Goal: Task Accomplishment & Management: Manage account settings

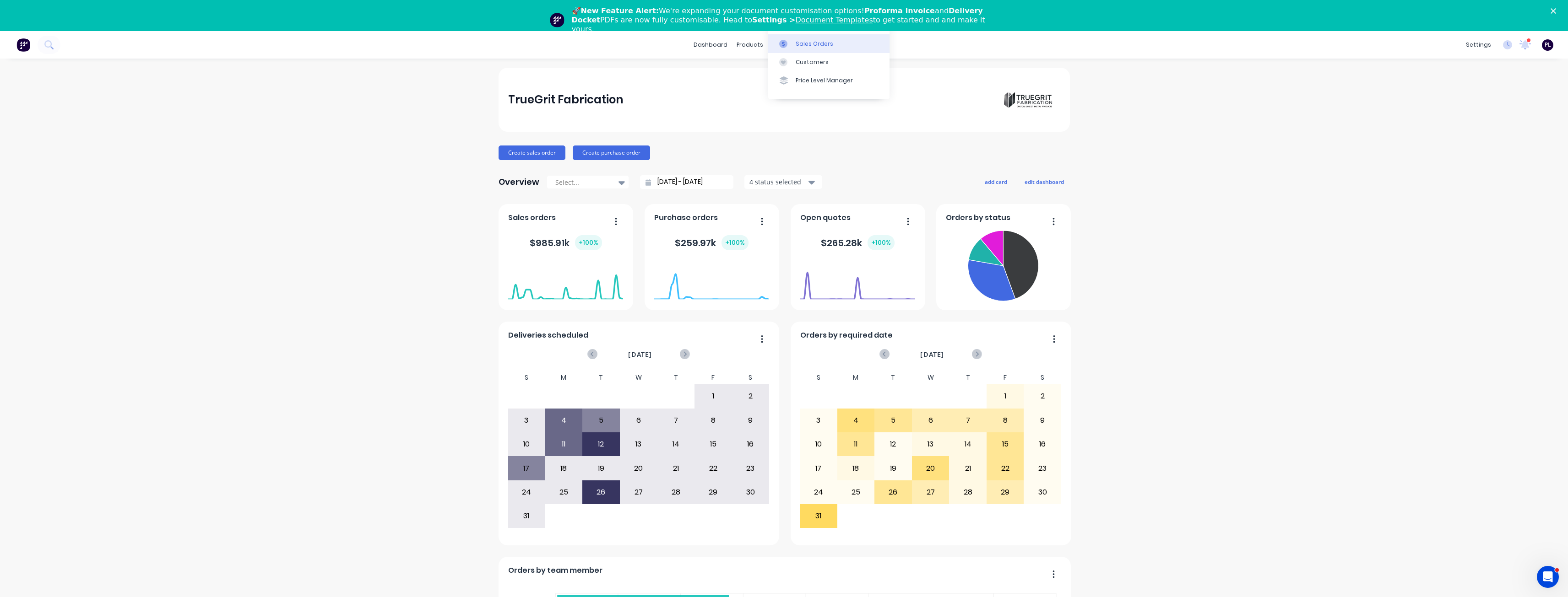
click at [795, 51] on link "Sales Orders" at bounding box center [829, 43] width 122 height 18
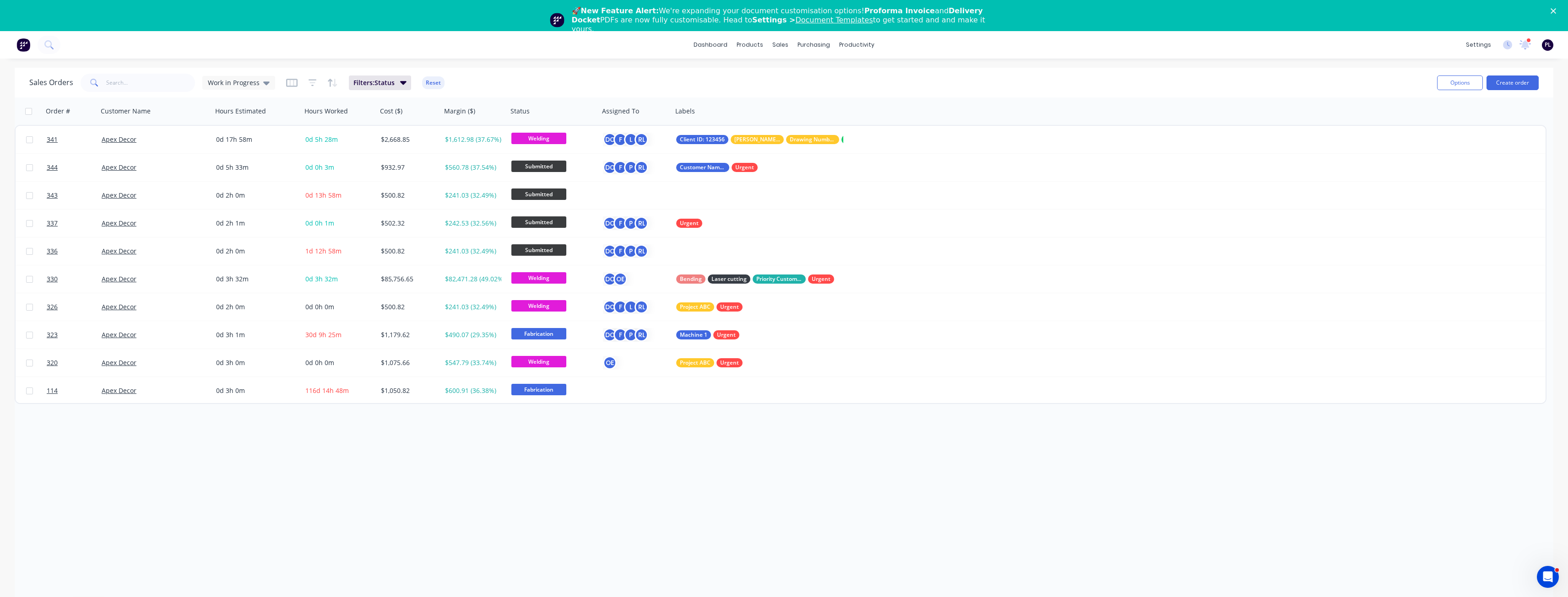
click at [1559, 11] on div "Close" at bounding box center [1555, 11] width 9 height 6
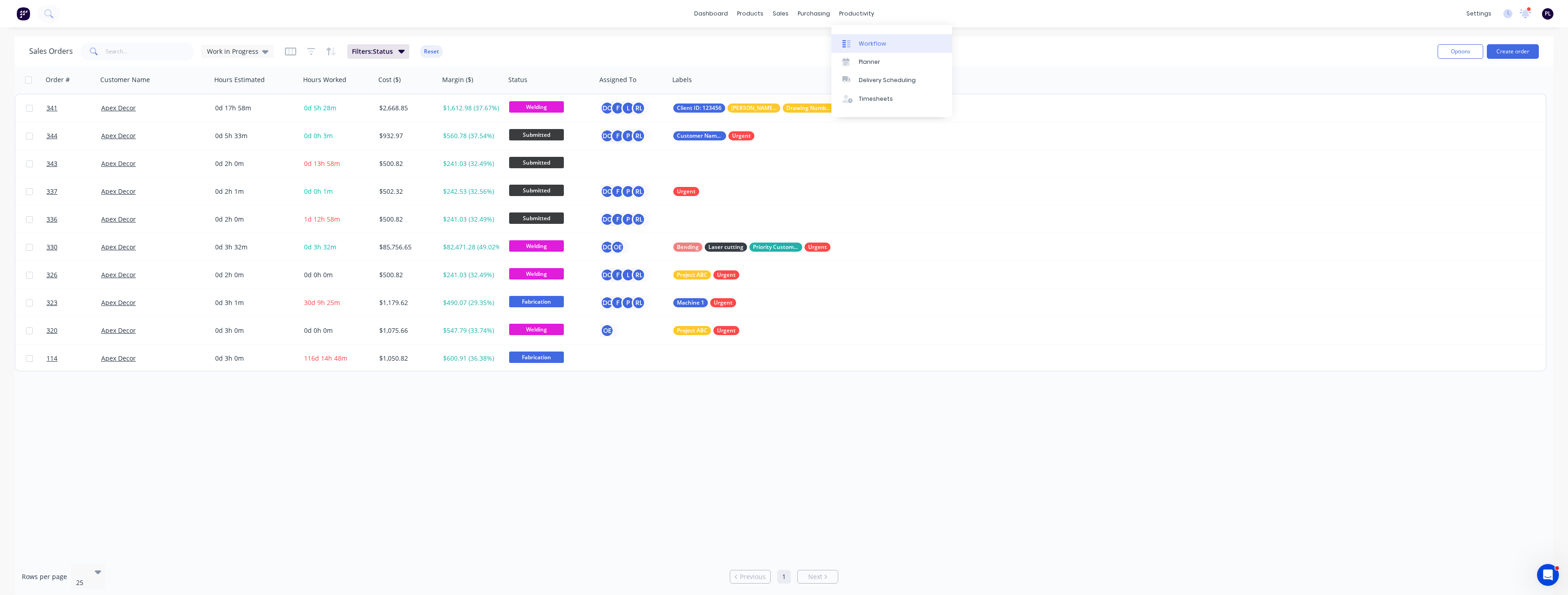
click at [877, 48] on link "Workflow" at bounding box center [891, 43] width 121 height 18
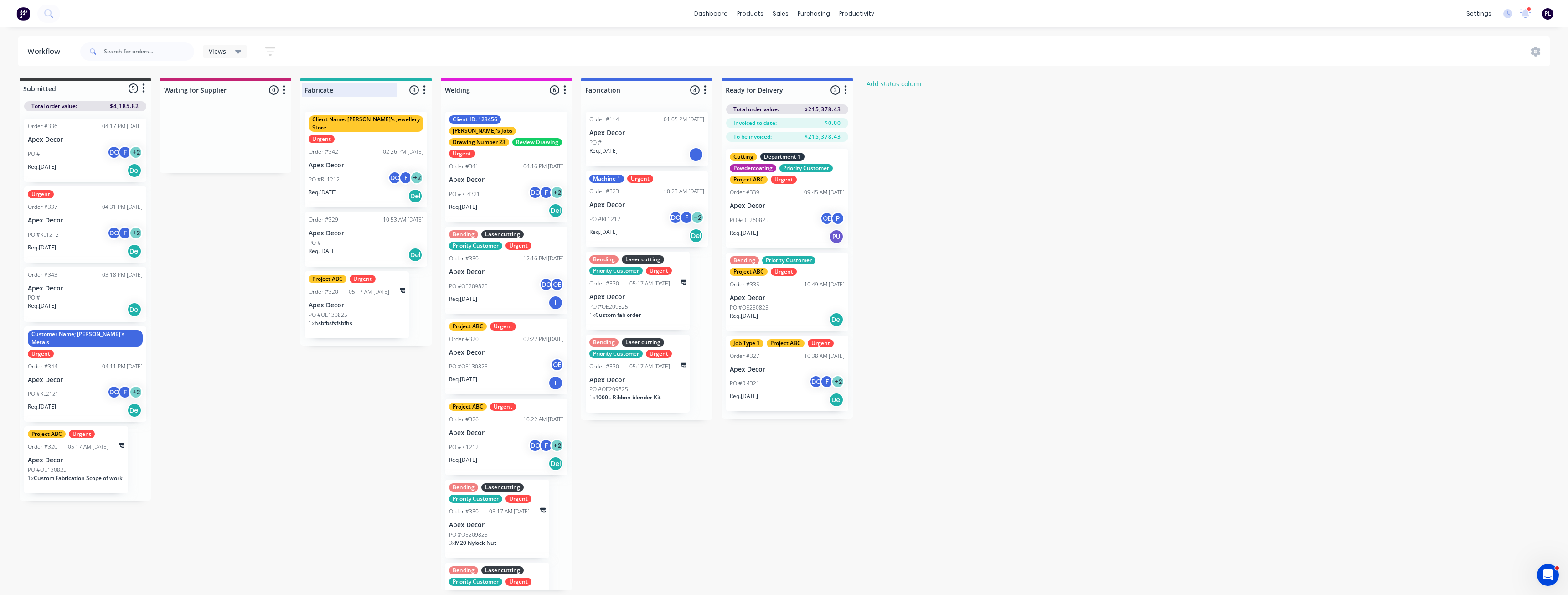
click at [351, 91] on div at bounding box center [366, 90] width 131 height 18
drag, startPoint x: 344, startPoint y: 91, endPoint x: 305, endPoint y: 90, distance: 39.0
click at [305, 90] on input "Fabricate" at bounding box center [349, 89] width 90 height 9
type input "Cutting"
click at [317, 388] on div "Submitted 5 Status colour #3A3C3E hex #3A3C3E Save Cancel Summaries Total order…" at bounding box center [555, 334] width 1124 height 512
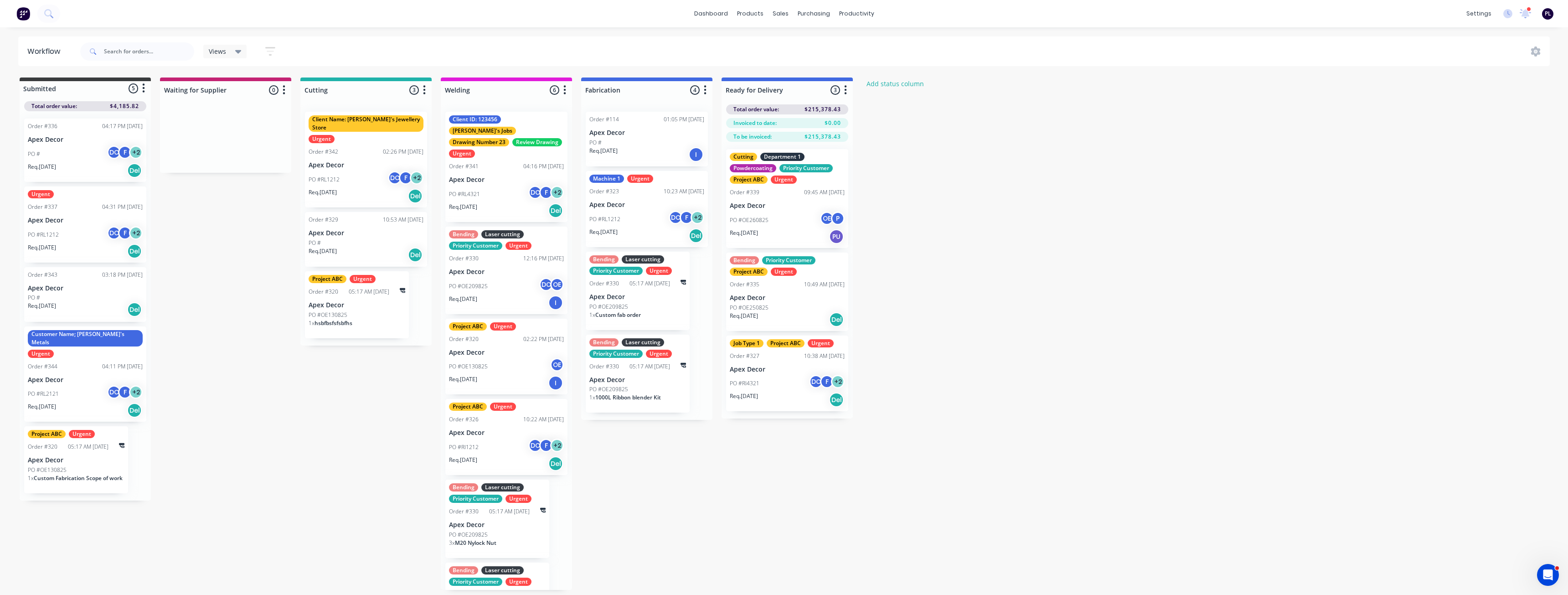
click at [846, 92] on icon "button" at bounding box center [845, 90] width 2 height 11
click at [826, 112] on button "Status colour" at bounding box center [805, 109] width 91 height 15
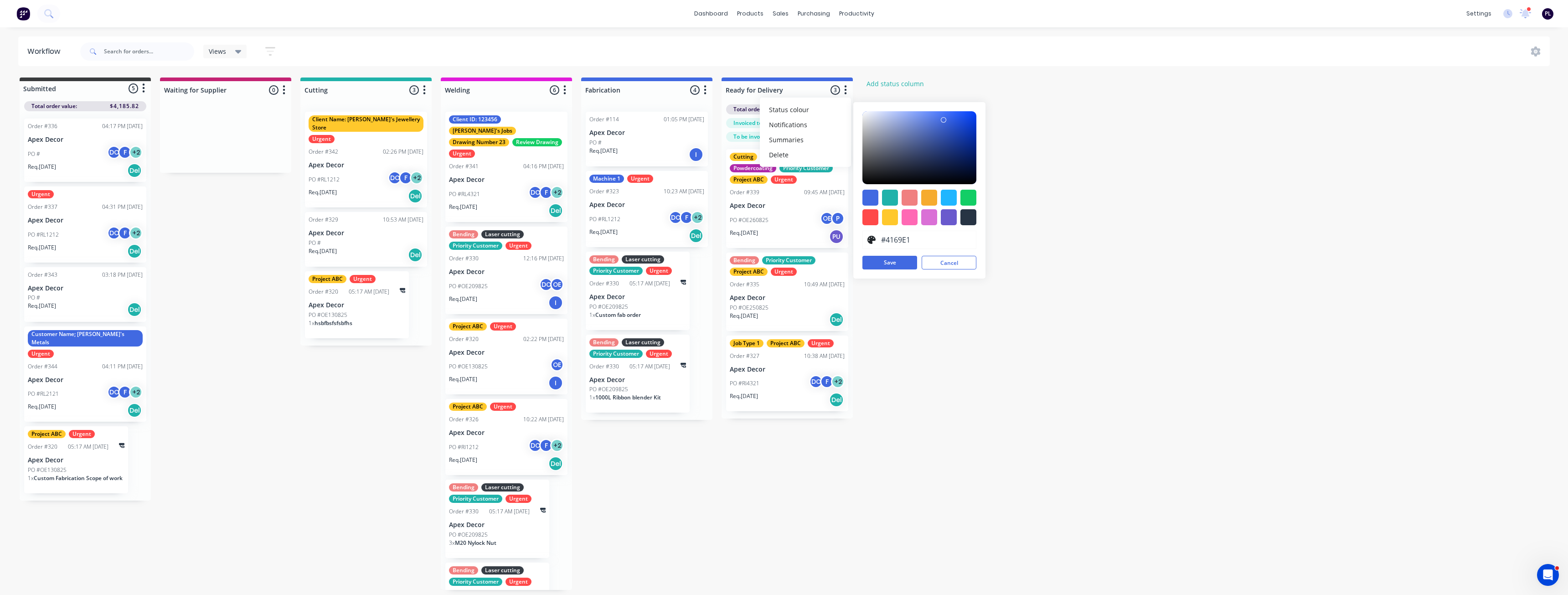
click at [973, 201] on div at bounding box center [968, 198] width 16 height 16
type input "#13CE66"
click at [896, 263] on button "Save" at bounding box center [890, 263] width 55 height 14
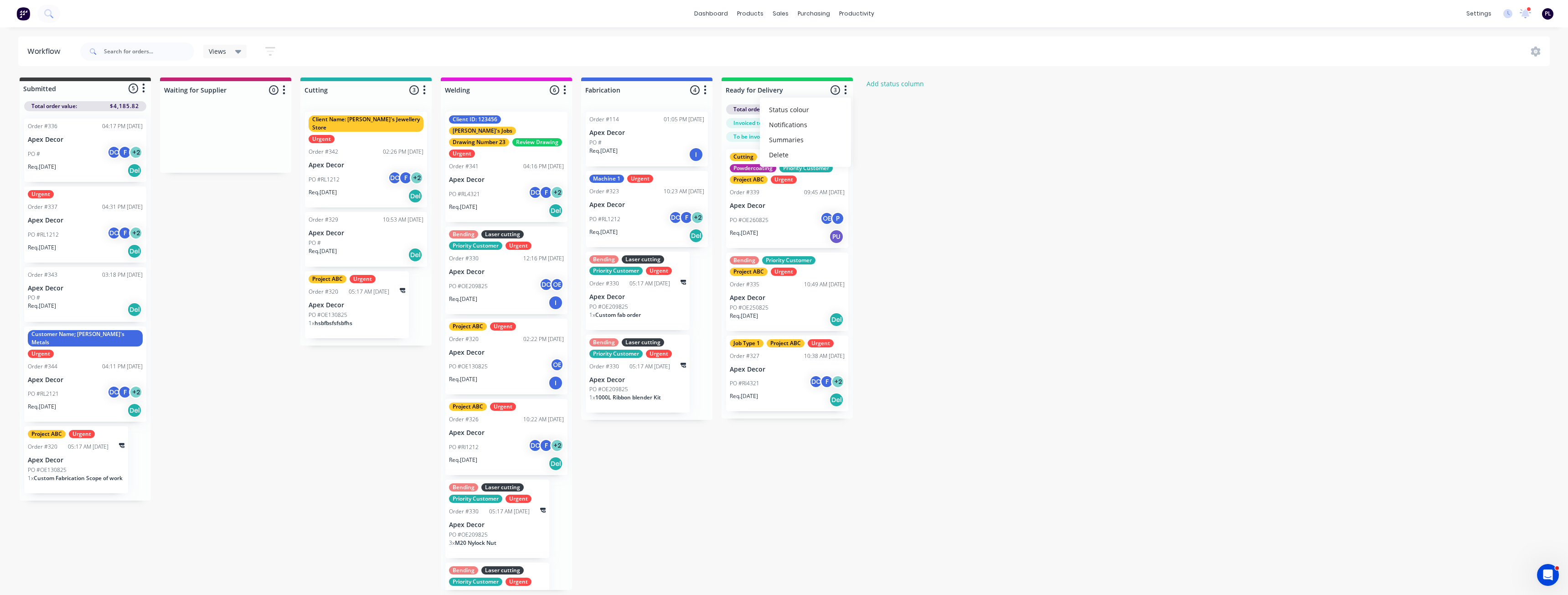
drag, startPoint x: 997, startPoint y: 257, endPoint x: 1048, endPoint y: 222, distance: 61.9
click at [997, 257] on div "Submitted 5 Status colour #3A3C3E hex #3A3C3E Save Cancel Summaries Total order…" at bounding box center [555, 334] width 1124 height 512
click at [1427, 192] on div "Time Tracking" at bounding box center [1422, 191] width 40 height 8
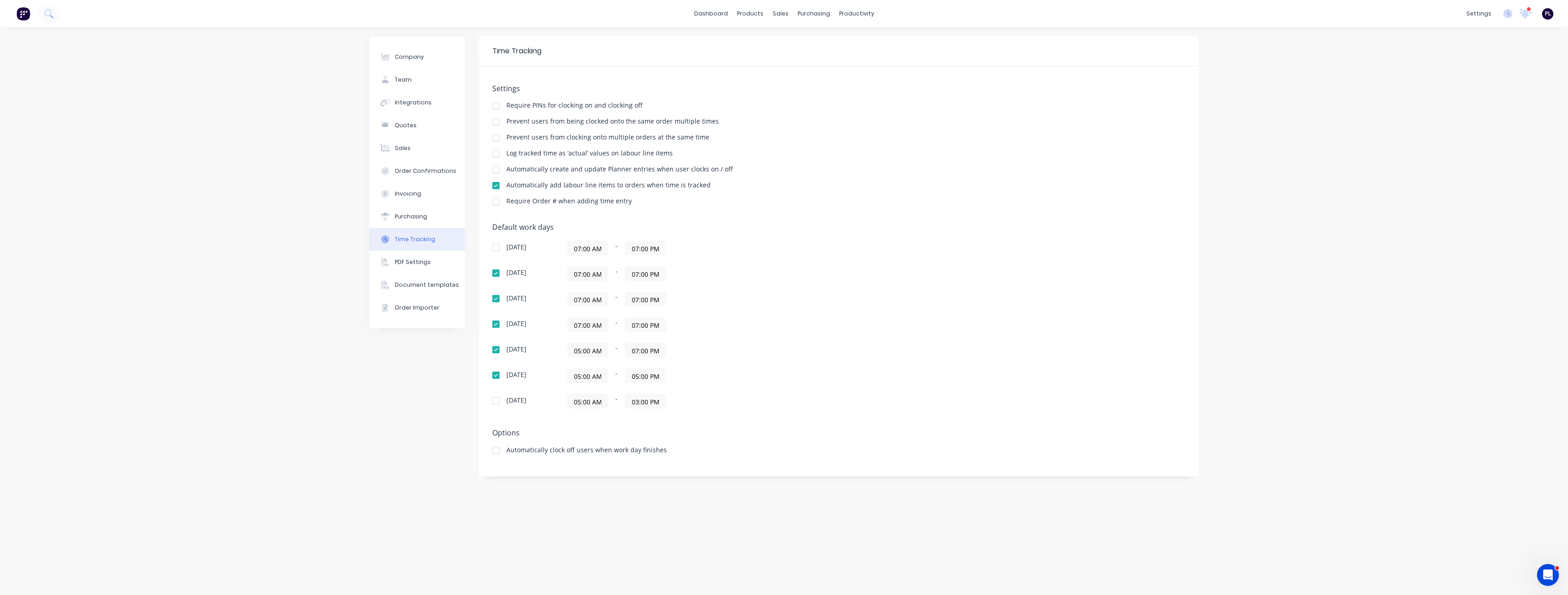
click at [503, 249] on div at bounding box center [495, 247] width 18 height 18
click at [495, 250] on div at bounding box center [495, 247] width 18 height 18
click at [495, 400] on div at bounding box center [495, 401] width 18 height 18
click at [498, 252] on div at bounding box center [495, 247] width 18 height 18
click at [609, 252] on div "07:00 AM - 07:00 PM" at bounding box center [680, 248] width 228 height 14
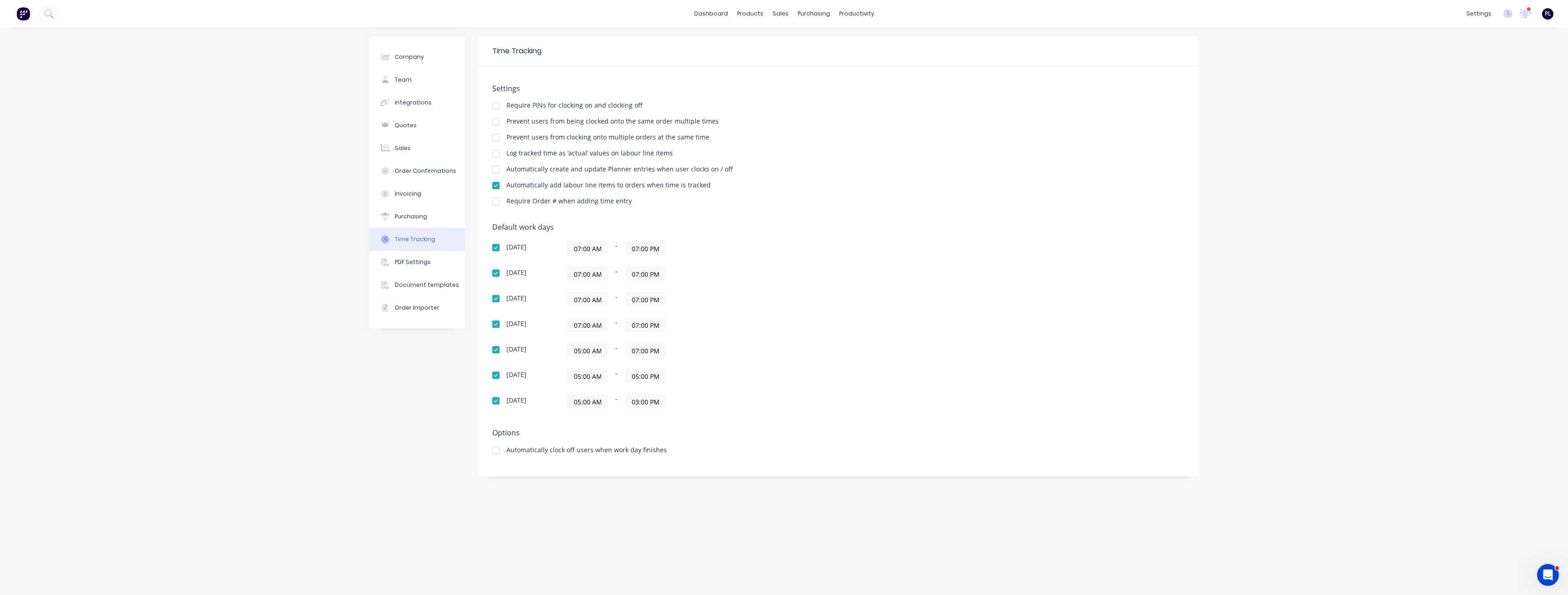
click at [592, 247] on input "07:00 AM" at bounding box center [587, 248] width 40 height 14
click at [603, 249] on input "12:00 PM" at bounding box center [587, 248] width 40 height 14
click at [641, 294] on div "AM" at bounding box center [636, 296] width 22 height 16
type input "12:00 AM"
click at [744, 296] on div "07:00 AM - 07:00 PM" at bounding box center [680, 299] width 228 height 14
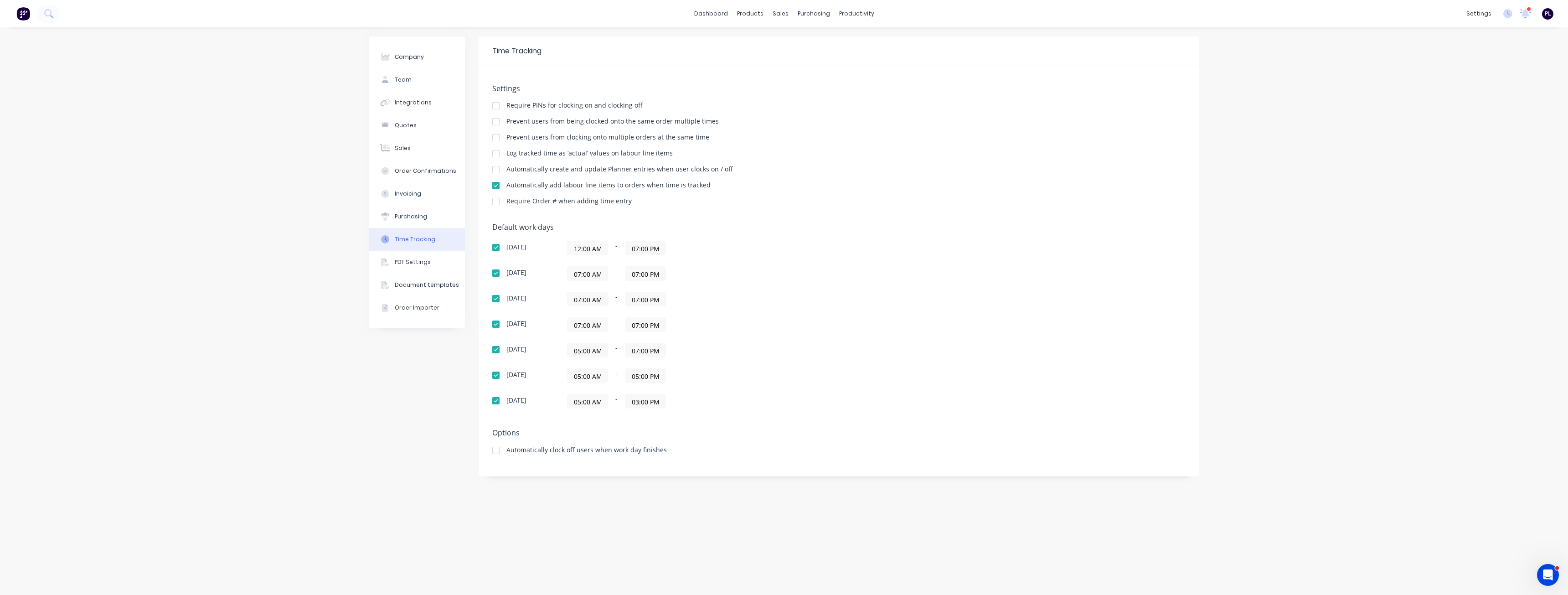
click at [577, 281] on div "[DATE] 12:00 AM - 07:00 PM [DATE] 07:00 AM - 07:00 PM [DATE] 07:00 AM - 07:00 P…" at bounding box center [652, 325] width 319 height 168
click at [582, 277] on input "07:00 AM" at bounding box center [587, 273] width 40 height 14
paste input "12"
type input "12:00 AM"
drag, startPoint x: 737, startPoint y: 293, endPoint x: 635, endPoint y: 302, distance: 102.4
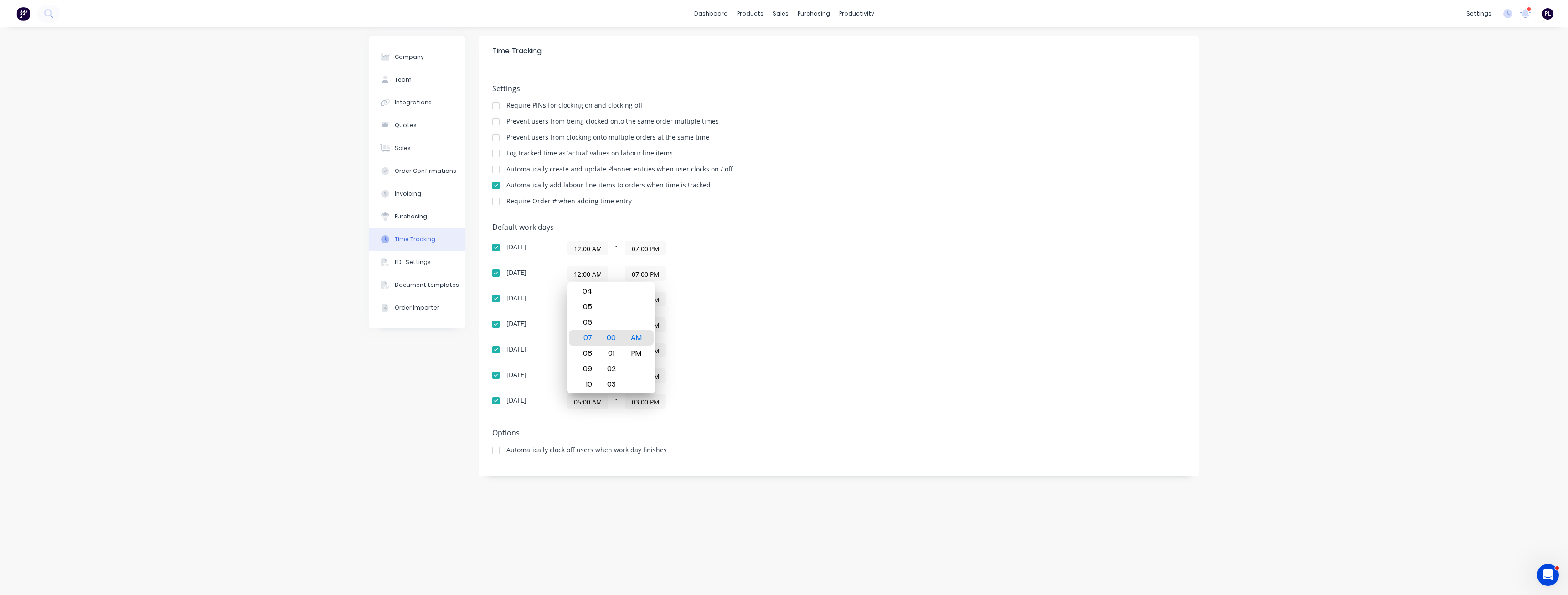
click at [737, 293] on div "07:00 AM - 07:00 PM" at bounding box center [680, 299] width 228 height 14
click at [597, 304] on input "07:00 AM" at bounding box center [587, 299] width 40 height 14
paste input "12"
type input "12:00 AM"
click at [723, 312] on div "[DATE] 12:00 AM - 07:00 PM [DATE] 12:00 AM - 07:00 PM [DATE] 12:00 AM - 07:00 P…" at bounding box center [652, 325] width 319 height 168
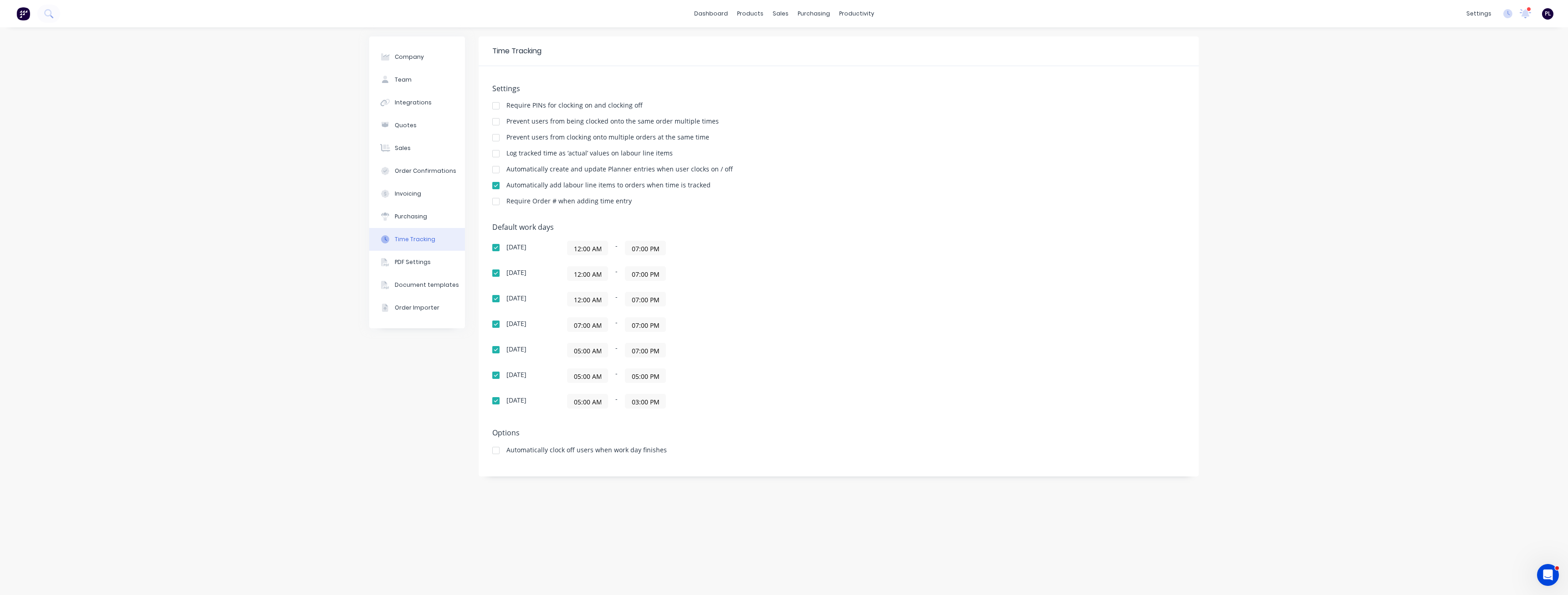
click at [594, 324] on input "07:00 AM" at bounding box center [587, 325] width 40 height 14
paste input "12"
type input "12:00 AM"
click at [724, 333] on div "[DATE] 12:00 AM - 07:00 PM [DATE] 12:00 AM - 07:00 PM [DATE] 12:00 AM - 07:00 P…" at bounding box center [652, 325] width 319 height 168
click at [597, 353] on input "05:00 AM" at bounding box center [587, 350] width 40 height 14
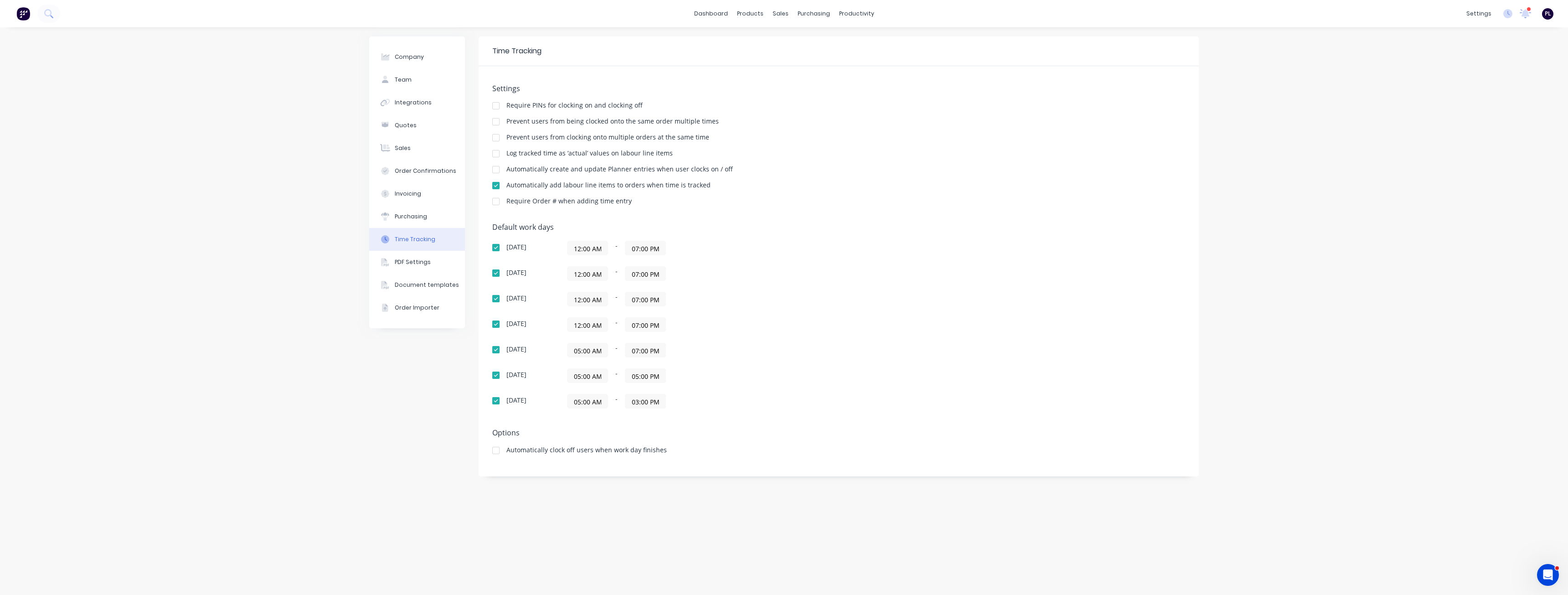
paste input "12"
type input "12:00 AM"
drag, startPoint x: 727, startPoint y: 360, endPoint x: 615, endPoint y: 380, distance: 113.8
click at [727, 361] on div "[DATE] 12:00 AM - 07:00 PM [DATE] 12:00 AM - 07:00 PM [DATE] 12:00 AM - 07:00 P…" at bounding box center [652, 325] width 319 height 168
click at [596, 381] on input "05:00 AM" at bounding box center [587, 376] width 40 height 14
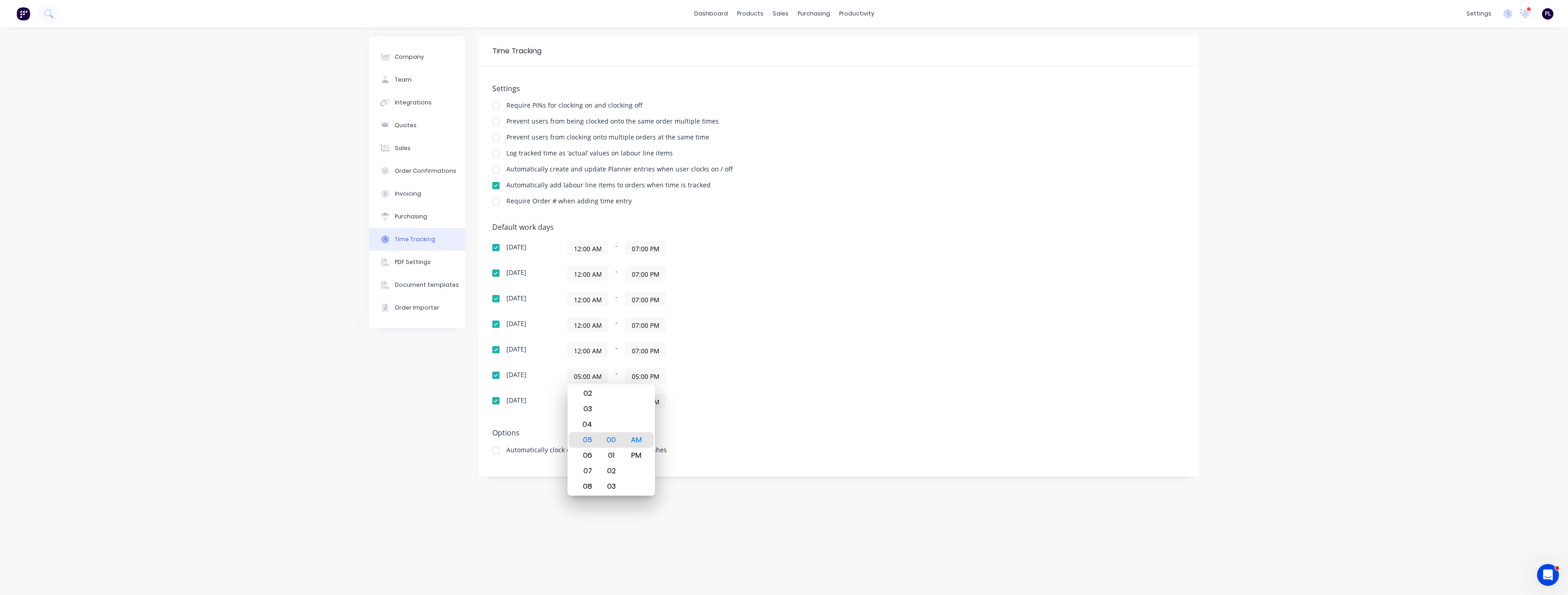
paste input "12"
type input "12:00 AM"
click at [725, 384] on div "[DATE] 12:00 AM - 07:00 PM [DATE] 12:00 AM - 07:00 PM [DATE] 12:00 AM - 07:00 P…" at bounding box center [652, 325] width 319 height 168
click at [592, 402] on input "05:00 AM" at bounding box center [587, 401] width 40 height 14
paste input "12"
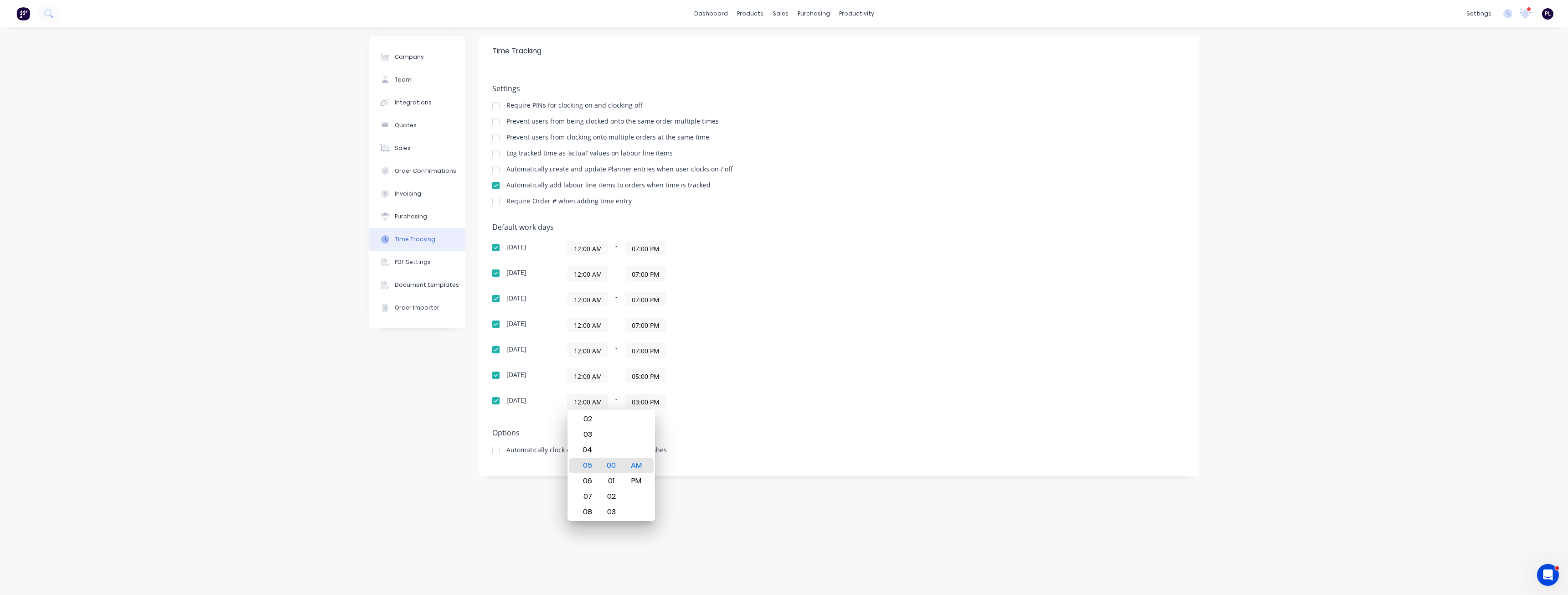
type input "12:00 AM"
click at [731, 394] on div "12:00 AM - 03:00 PM" at bounding box center [680, 401] width 228 height 14
click at [649, 252] on input "07:00 PM" at bounding box center [645, 248] width 40 height 14
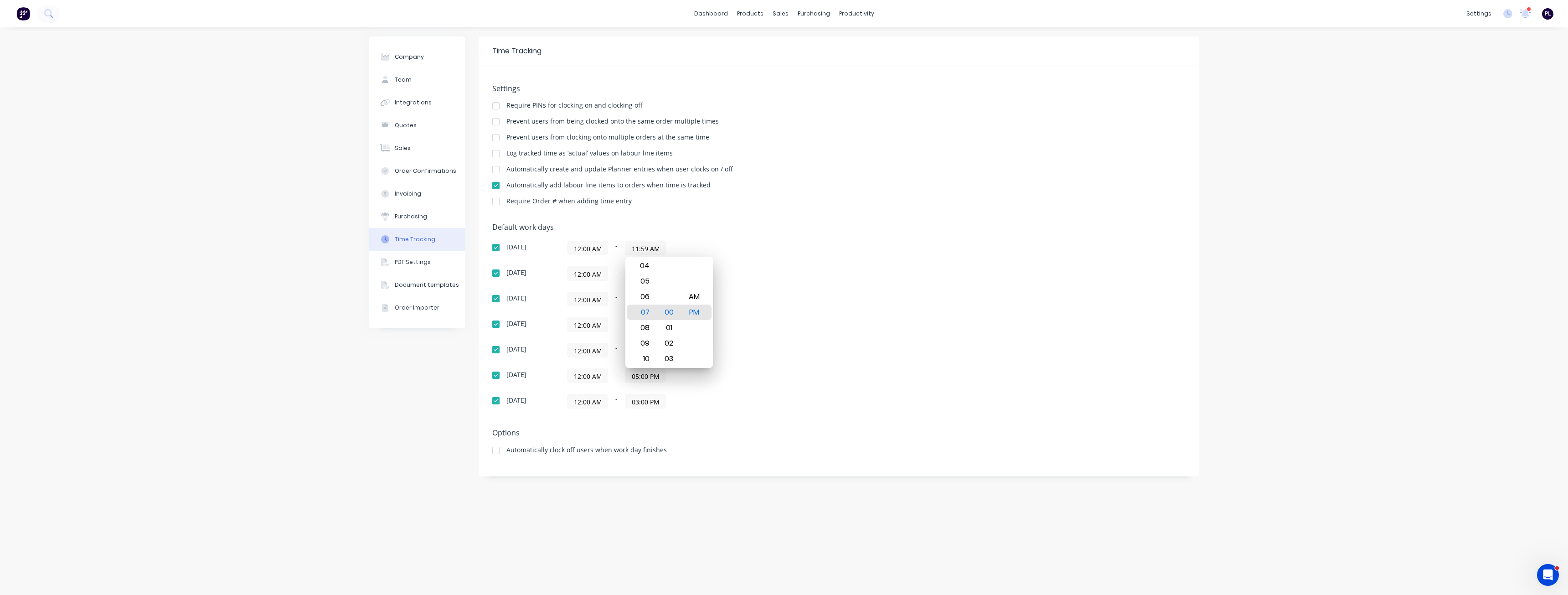
click at [687, 243] on div "12:00 AM - 11:59 AM" at bounding box center [680, 248] width 228 height 14
click at [655, 249] on input "11:59 AM" at bounding box center [645, 248] width 40 height 14
click at [689, 333] on div "PM" at bounding box center [694, 327] width 22 height 16
type input "11:59 PM"
click at [774, 315] on div "[DATE] 12:00 AM - 11:59 PM [DATE] 12:00 AM - 07:00 PM [DATE] 12:00 AM - 07:00 P…" at bounding box center [652, 325] width 319 height 168
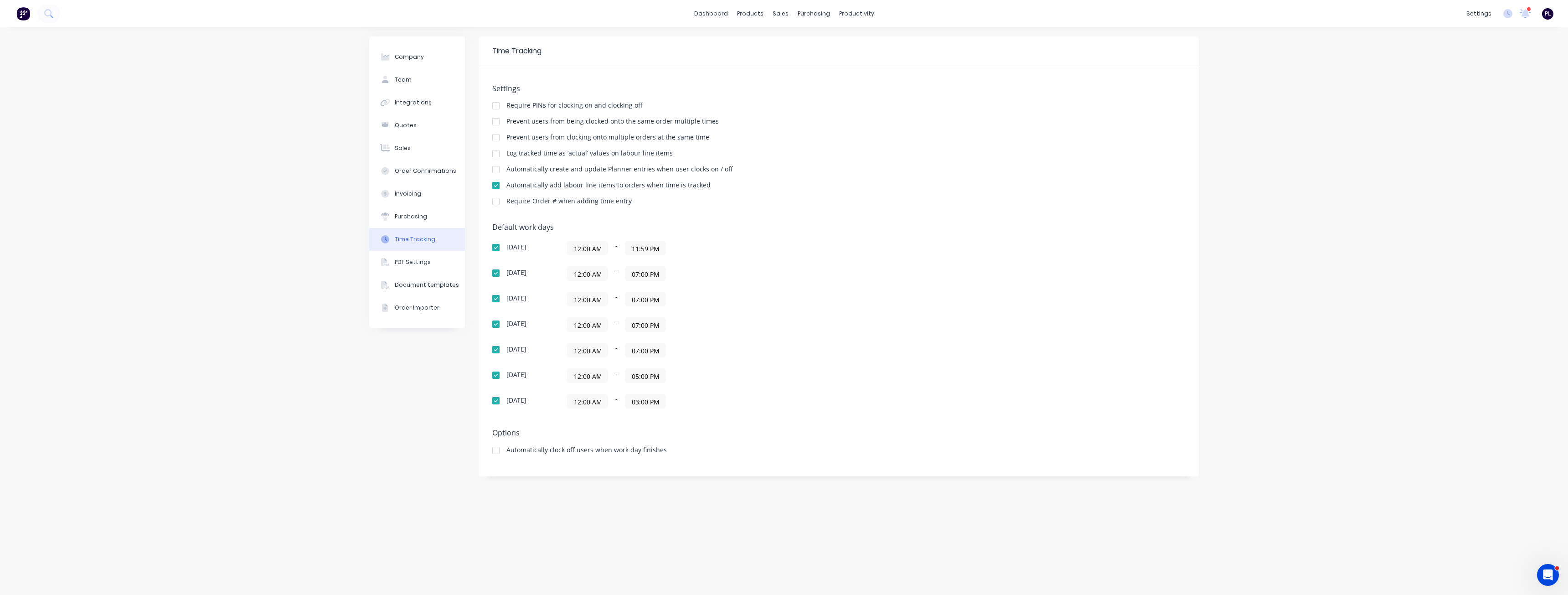
click at [639, 277] on input "07:00 PM" at bounding box center [645, 273] width 40 height 14
paste input "11:59"
type input "11:59 PM"
click at [736, 299] on div "12:00 AM - 07:00 PM" at bounding box center [680, 299] width 228 height 14
click at [646, 298] on input "07:00 PM" at bounding box center [645, 299] width 40 height 14
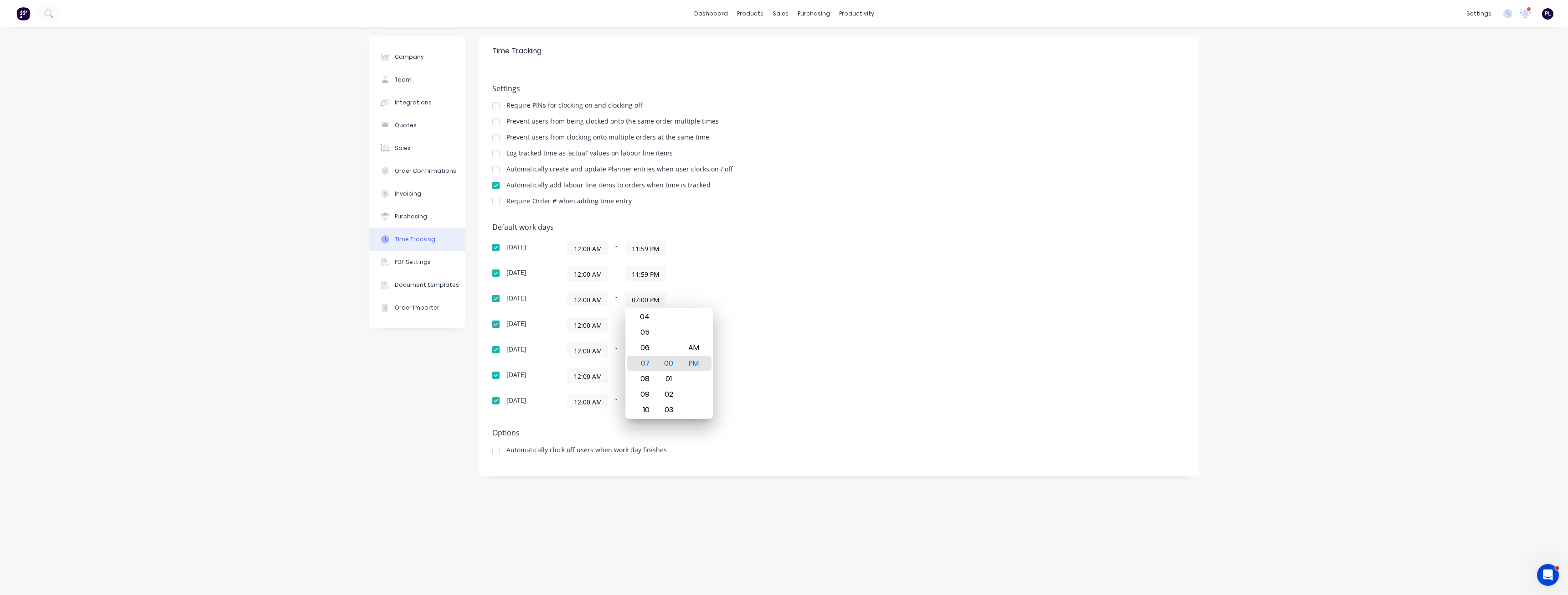
paste input "11:59"
type input "11:59 PM"
click at [752, 306] on div "12:00 AM - 11:59 PM" at bounding box center [680, 299] width 228 height 14
click at [647, 324] on input "07:00 PM" at bounding box center [645, 325] width 40 height 14
paste input "11:59"
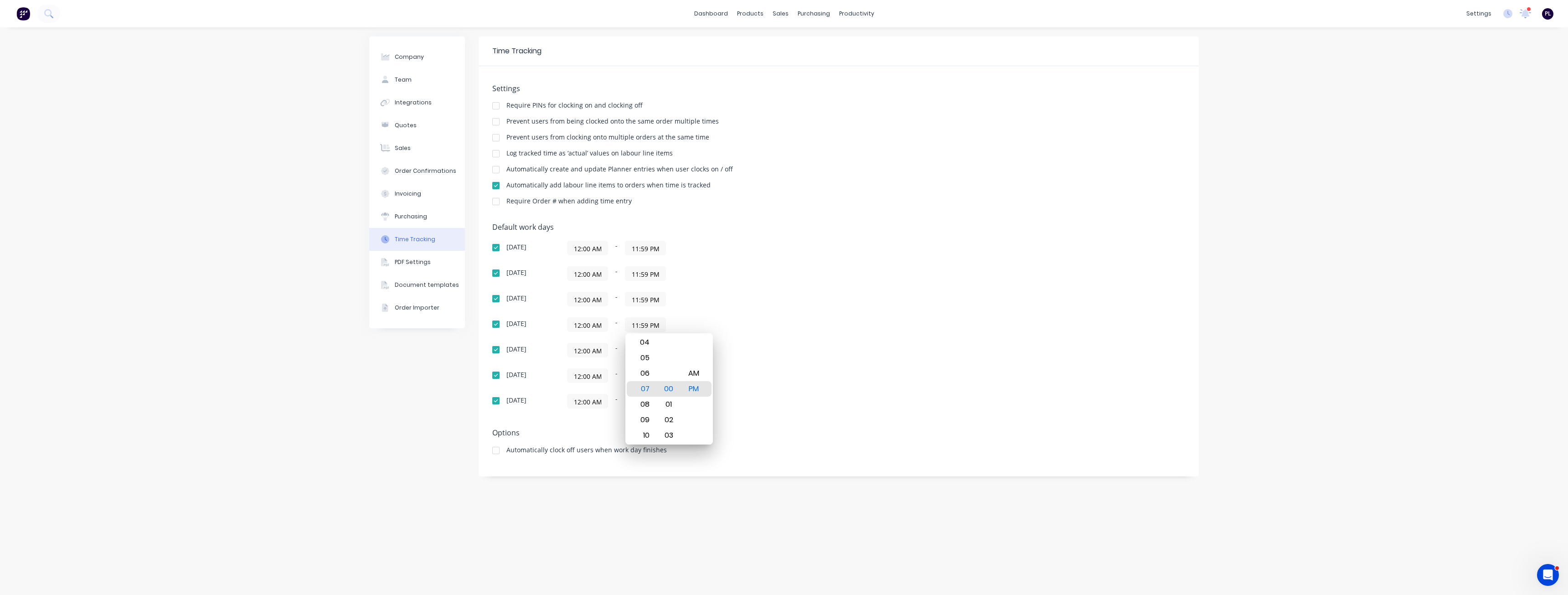
type input "11:59 PM"
click at [733, 324] on div "12:00 AM - 11:59 PM" at bounding box center [680, 324] width 228 height 14
click at [652, 354] on input "07:00 PM" at bounding box center [645, 350] width 40 height 14
paste input "11:59"
type input "11:59 PM"
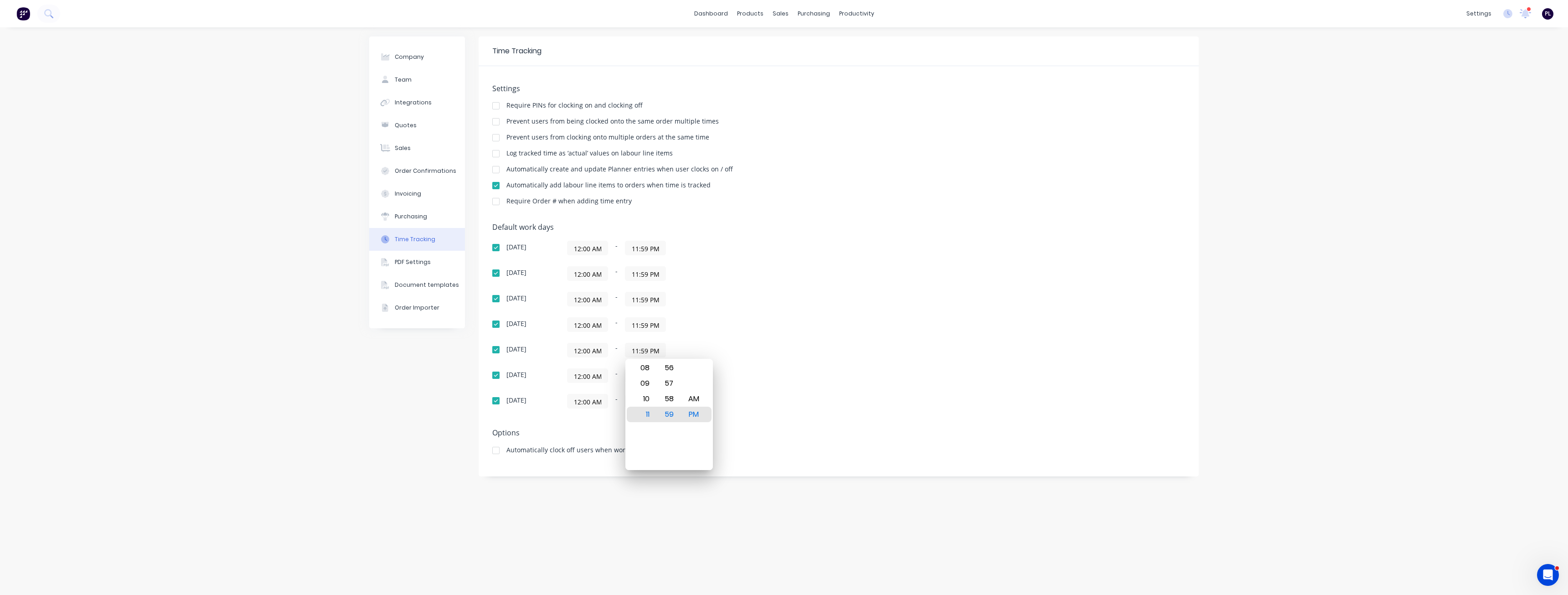
click at [737, 351] on div "12:00 AM - 11:59 PM" at bounding box center [680, 350] width 228 height 14
click at [650, 375] on input "05:00 PM" at bounding box center [645, 376] width 40 height 14
paste input "11:59"
type input "11:59 PM"
click at [746, 372] on div "12:00 AM - 11:59 PM" at bounding box center [680, 375] width 228 height 14
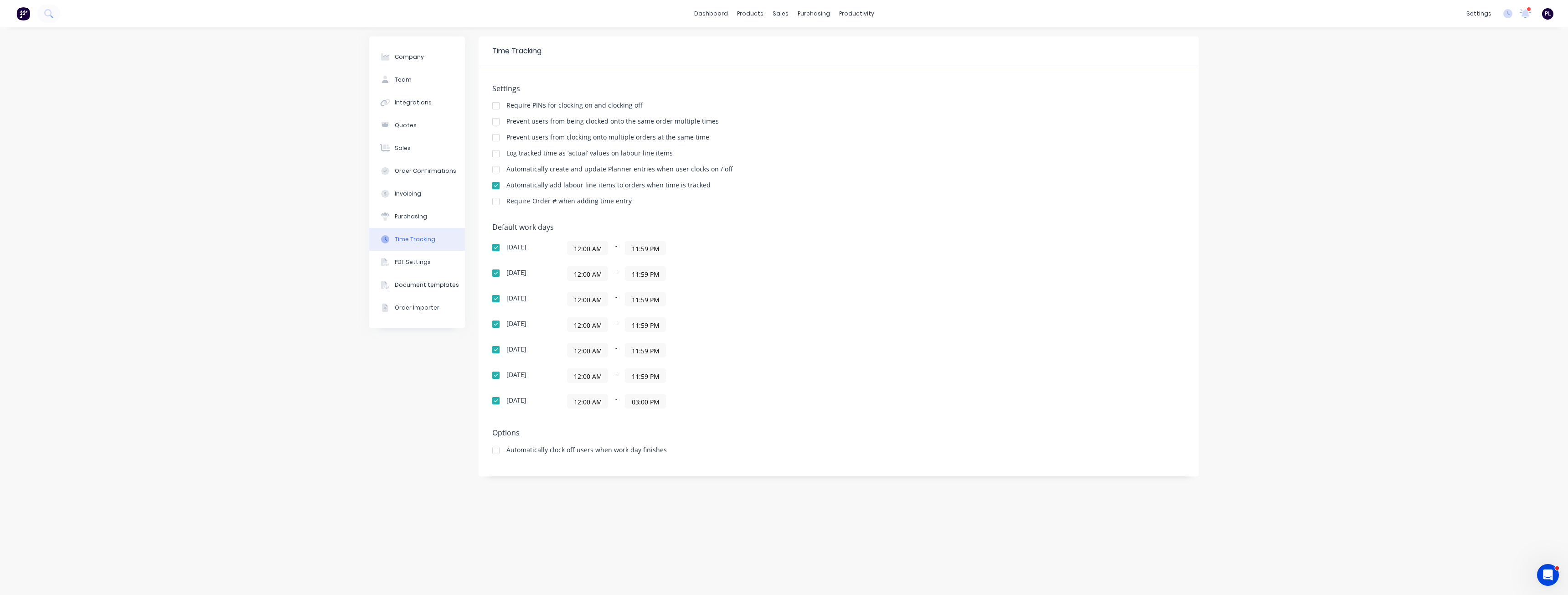
drag, startPoint x: 648, startPoint y: 404, endPoint x: 668, endPoint y: 402, distance: 20.1
click at [647, 404] on input "03:00 PM" at bounding box center [645, 401] width 40 height 14
paste input "11:59"
type input "11:59 PM"
click at [755, 388] on div "[DATE] 12:00 AM - 11:59 PM [DATE] 12:00 AM - 11:59 PM [DATE] 12:00 AM - 11:59 P…" at bounding box center [652, 325] width 319 height 168
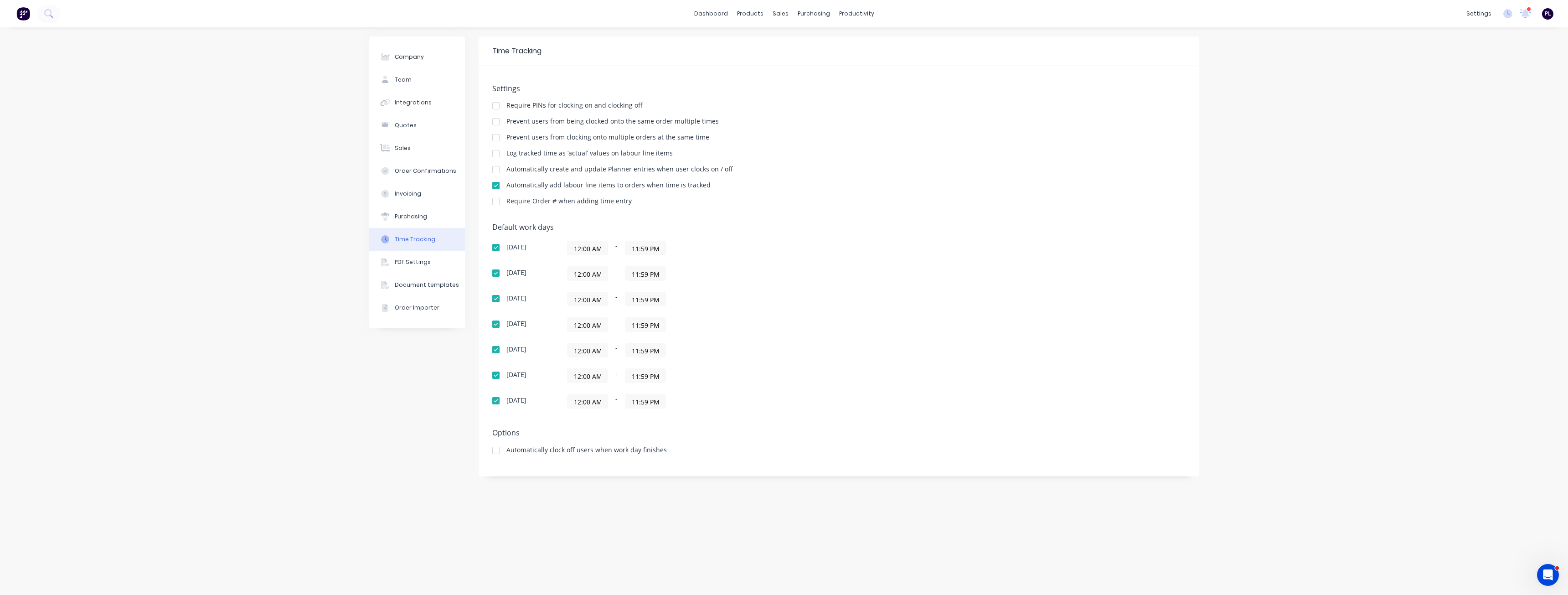
click at [328, 428] on div "Company Team Integrations Quotes Sales Order Confirmations Invoicing Purchasing…" at bounding box center [784, 311] width 1568 height 568
click at [495, 186] on div at bounding box center [495, 185] width 18 height 18
click at [497, 153] on div at bounding box center [495, 153] width 18 height 18
click at [806, 214] on div "Settings Require PINs for clocking on and clocking off Prevent users from being…" at bounding box center [839, 149] width 693 height 130
click at [718, 12] on link "dashboard" at bounding box center [711, 14] width 43 height 14
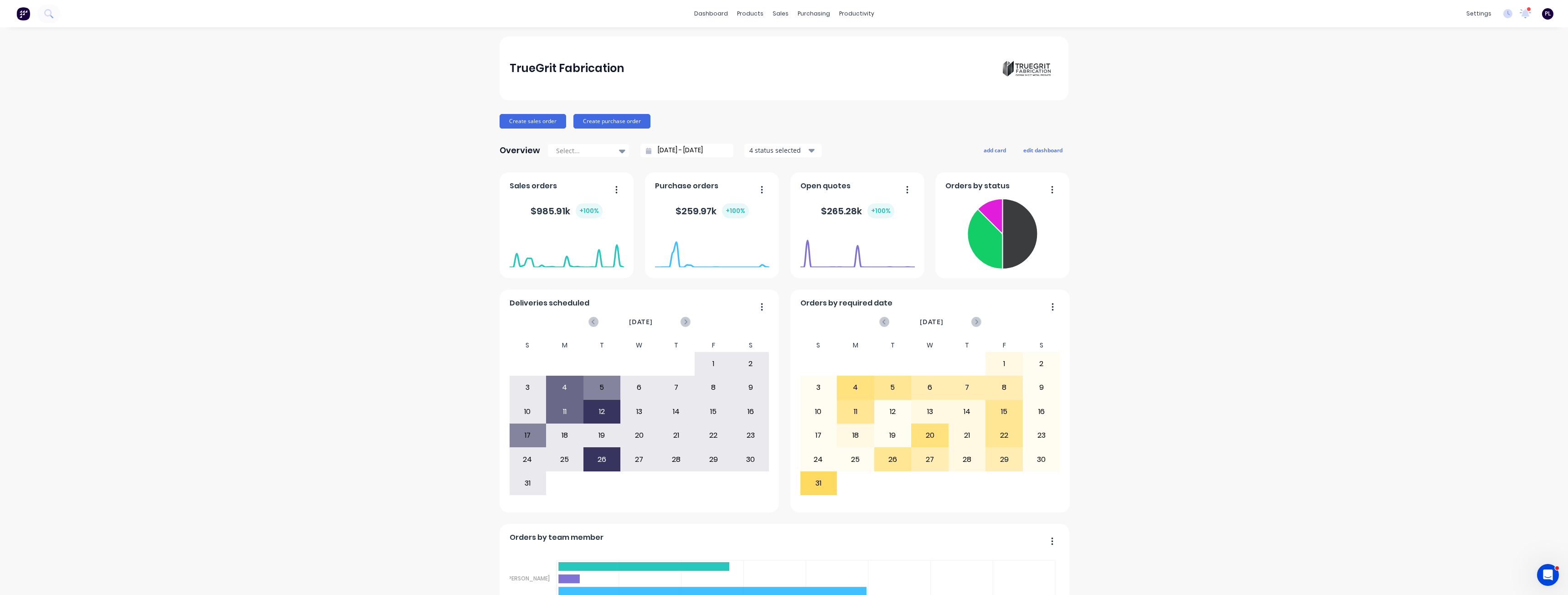
drag, startPoint x: 264, startPoint y: 356, endPoint x: 364, endPoint y: 174, distance: 207.7
click at [264, 352] on div "TrueGrit Fabrication Create sales order Create purchase order Overview Select..…" at bounding box center [784, 392] width 1568 height 711
click at [286, 453] on div "TrueGrit Fabrication Create sales order Create purchase order Overview Select..…" at bounding box center [784, 392] width 1568 height 711
click at [241, 435] on div "TrueGrit Fabrication Create sales order Create purchase order Overview Select..…" at bounding box center [784, 392] width 1568 height 711
